Goal: Find specific page/section: Find specific page/section

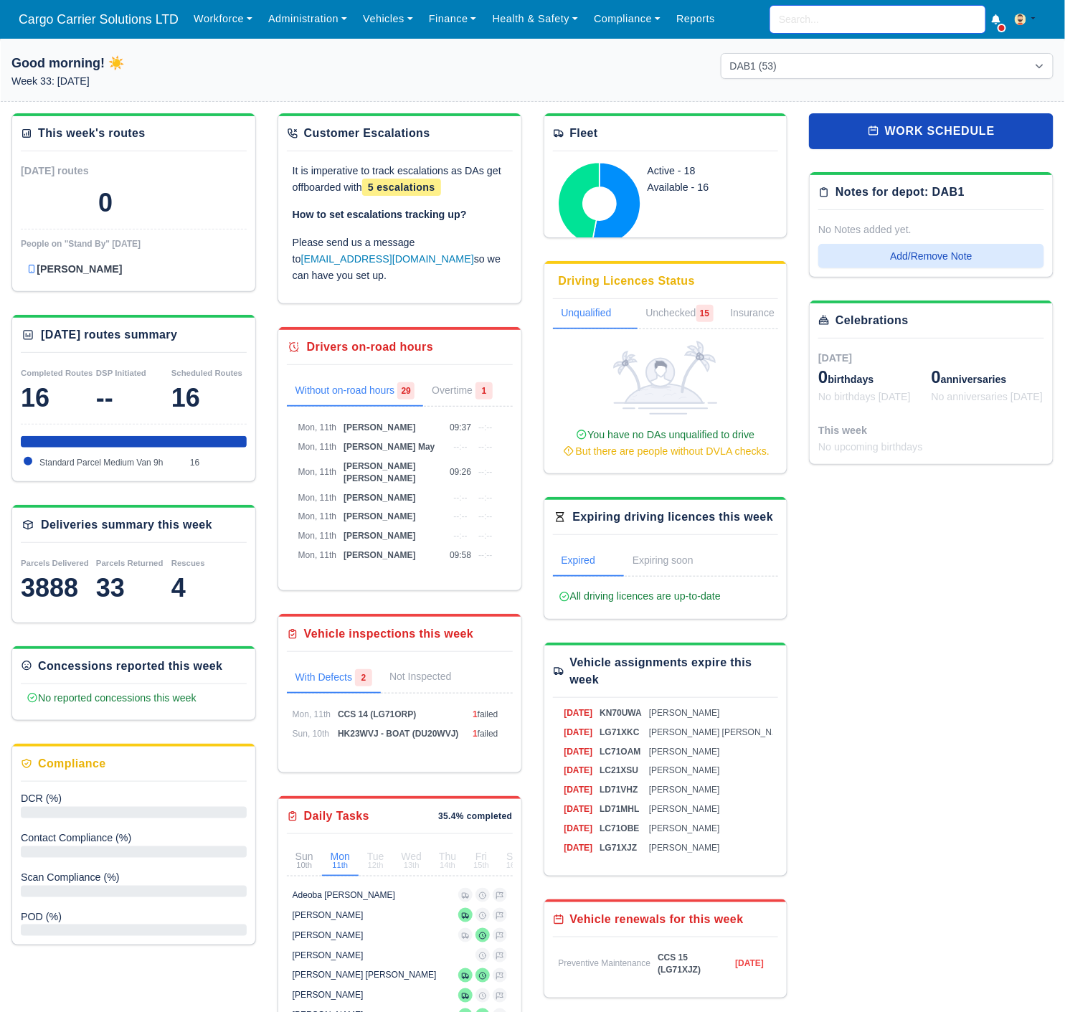
click at [804, 9] on input "search" at bounding box center [877, 19] width 215 height 27
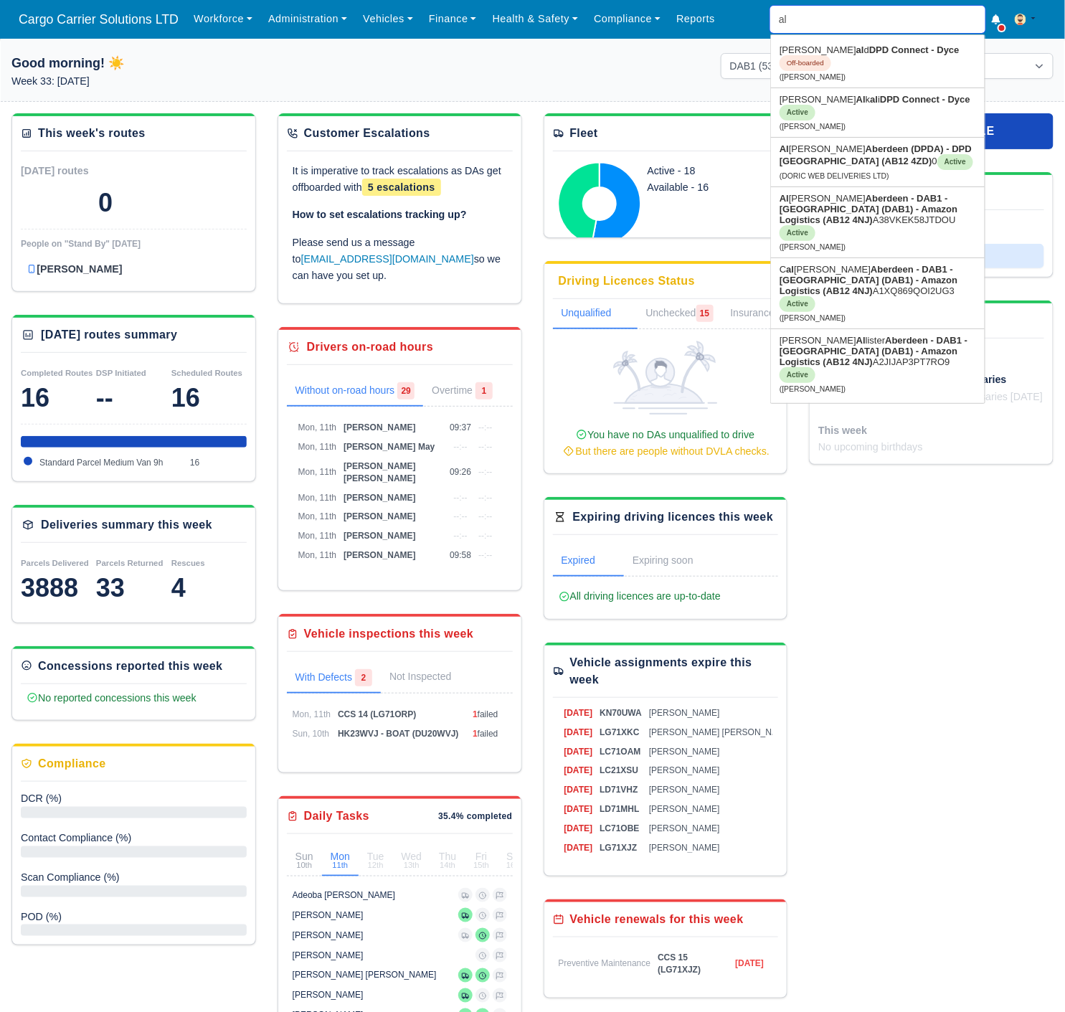
type input "ale"
type input "alexander Beston"
type input "alex"
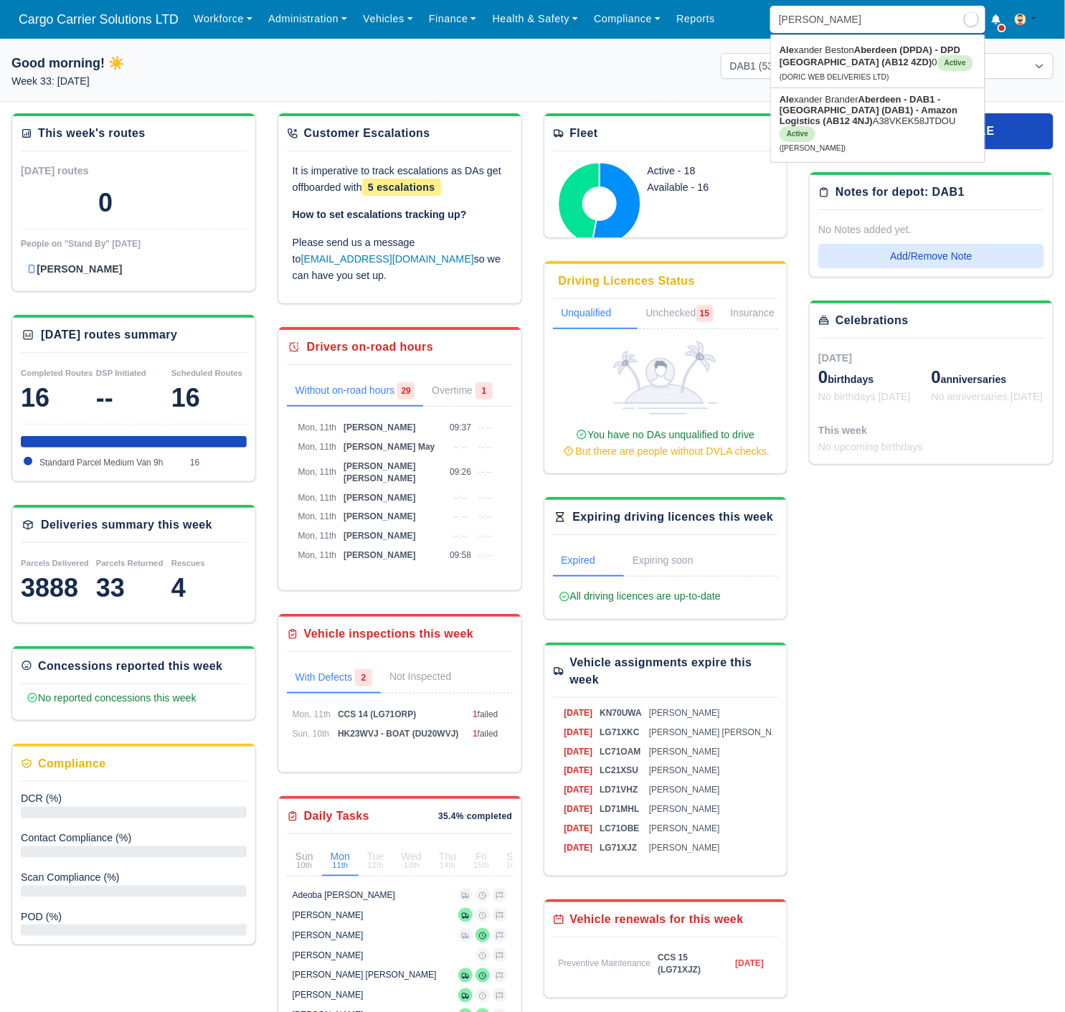
type input "alexander Beston"
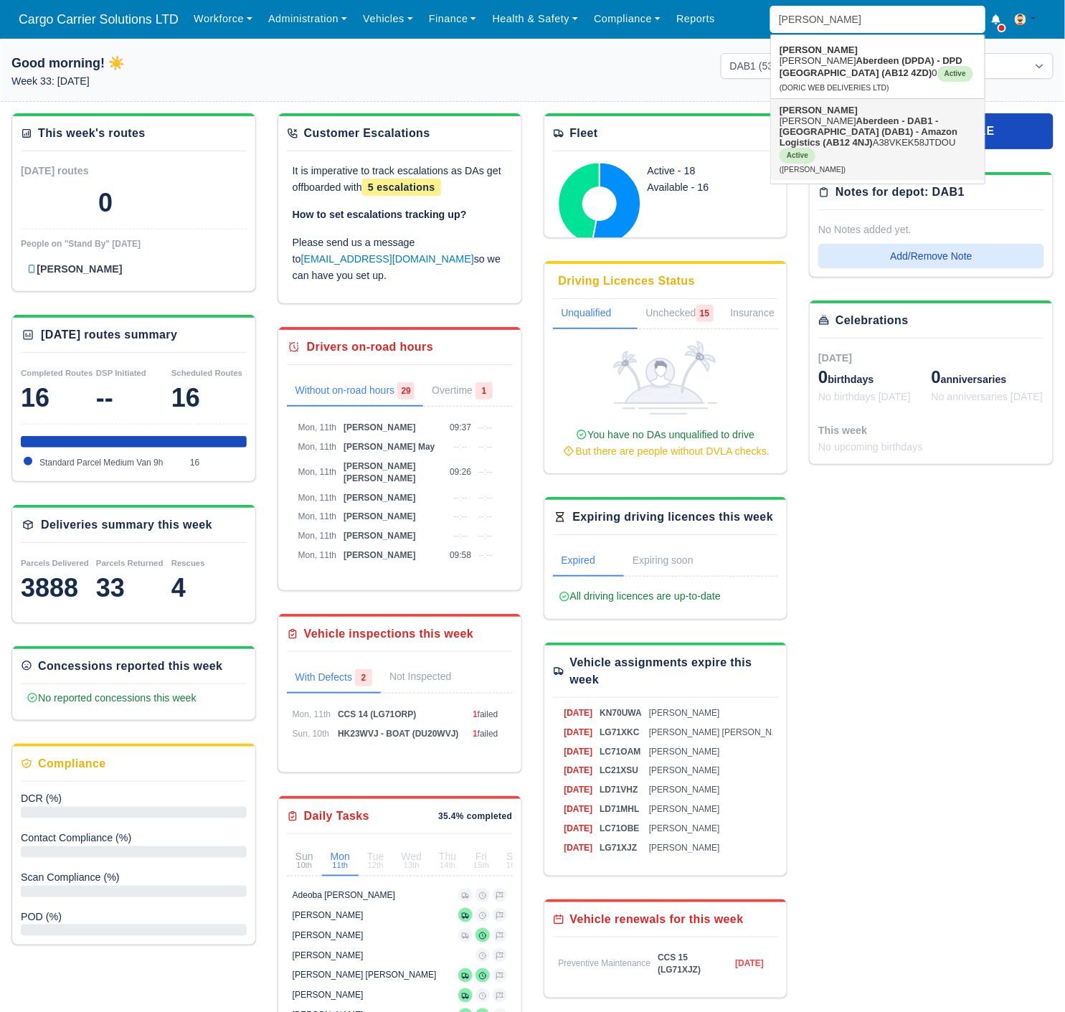
click at [858, 115] on link "Alex ander Brander Aberdeen - DAB1 - Aberdeen (DAB1) - Amazon Logistics (AB12 4…" at bounding box center [878, 139] width 214 height 81
type input "[PERSON_NAME]"
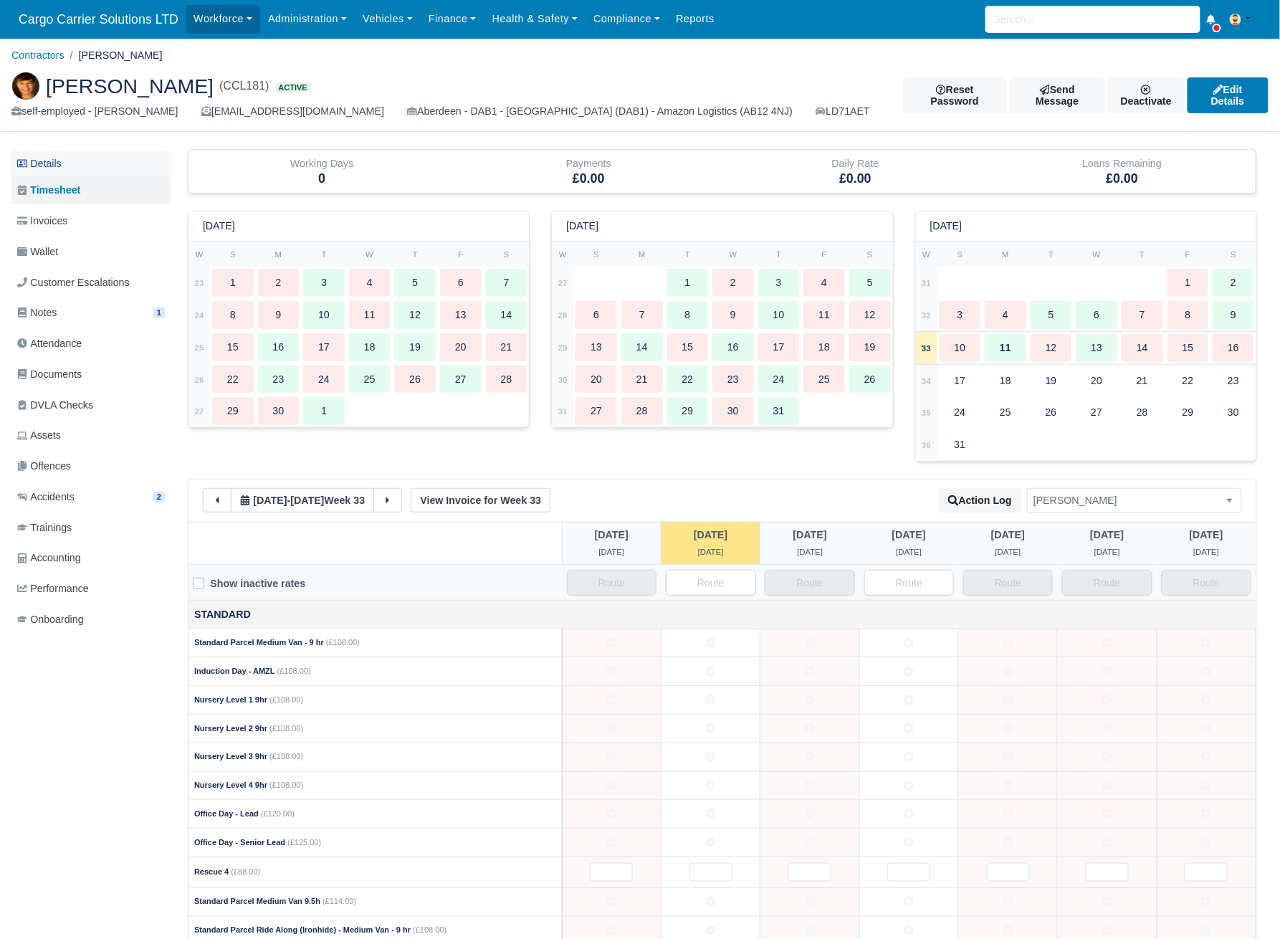
click at [57, 166] on link "Details" at bounding box center [90, 164] width 159 height 27
